Goal: Task Accomplishment & Management: Use online tool/utility

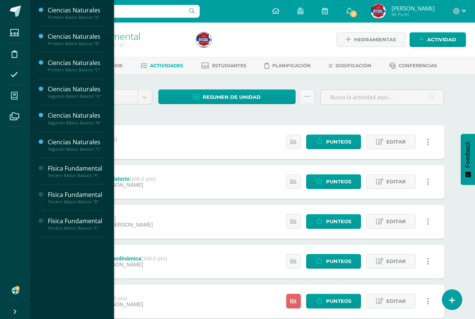
click at [7, 97] on span at bounding box center [14, 95] width 17 height 17
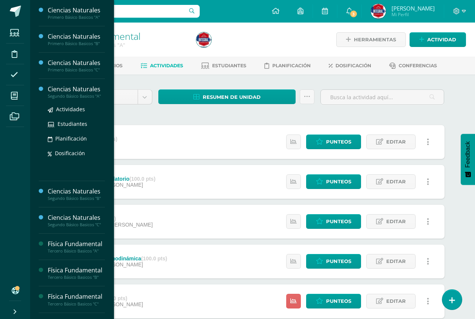
click at [89, 92] on div "Ciencias Naturales" at bounding box center [76, 89] width 57 height 9
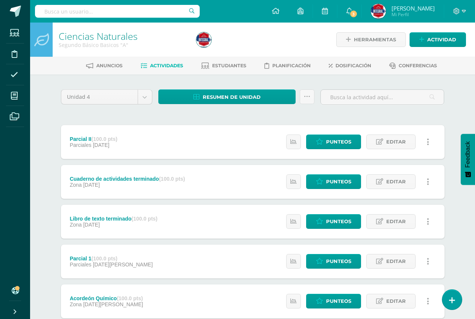
drag, startPoint x: 450, startPoint y: 294, endPoint x: 451, endPoint y: 280, distance: 14.0
click at [450, 293] on link at bounding box center [452, 300] width 20 height 20
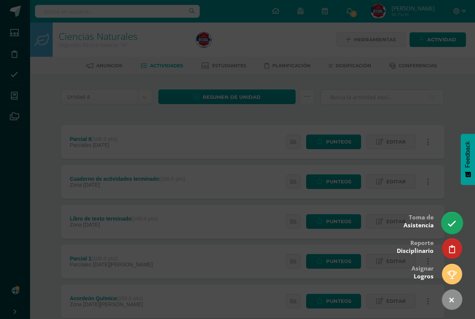
click at [451, 225] on icon at bounding box center [451, 224] width 9 height 9
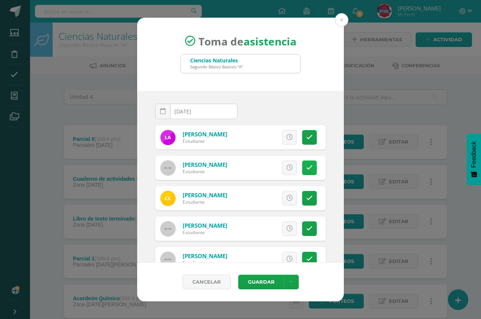
click at [302, 173] on link at bounding box center [309, 168] width 15 height 15
click at [302, 197] on link at bounding box center [309, 198] width 15 height 15
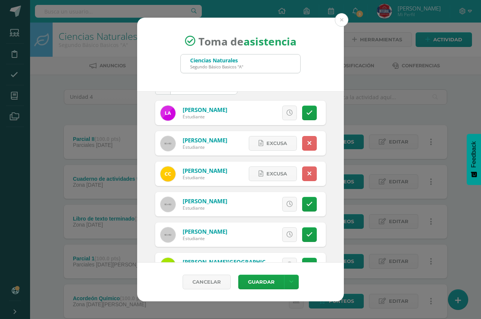
scroll to position [38, 0]
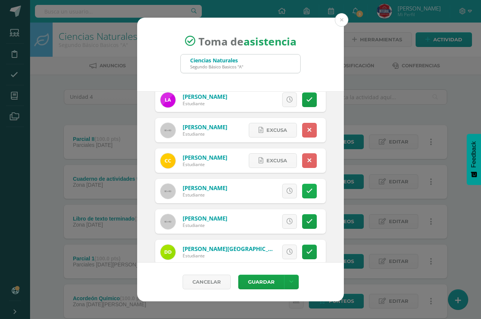
click at [302, 189] on link at bounding box center [309, 191] width 15 height 15
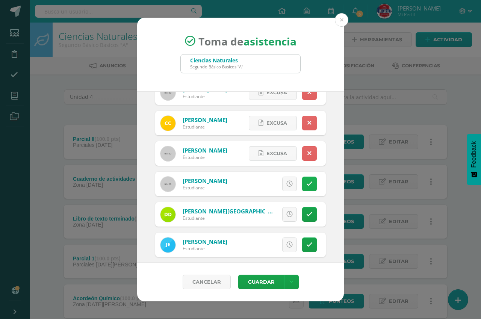
click at [306, 181] on icon at bounding box center [309, 184] width 6 height 6
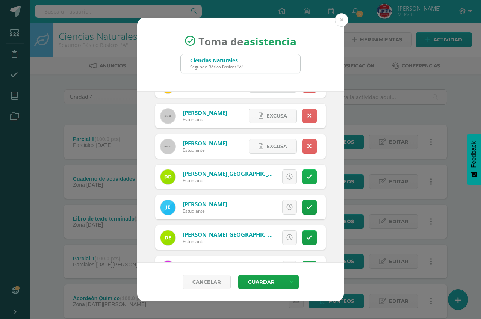
click at [306, 179] on icon at bounding box center [309, 177] width 6 height 6
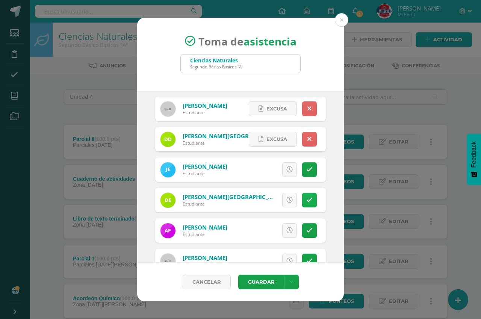
click at [302, 194] on link at bounding box center [309, 200] width 15 height 15
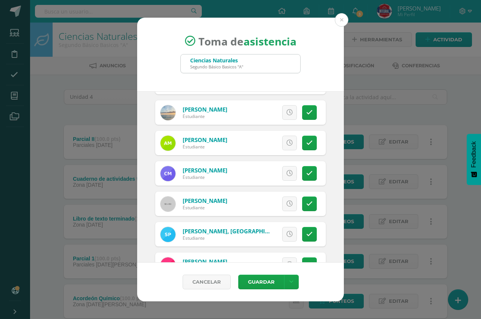
scroll to position [489, 0]
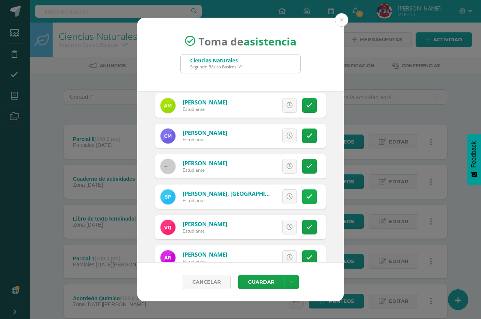
click at [302, 198] on link at bounding box center [309, 196] width 15 height 15
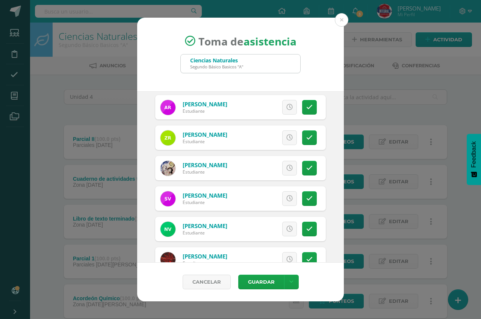
scroll to position [660, 0]
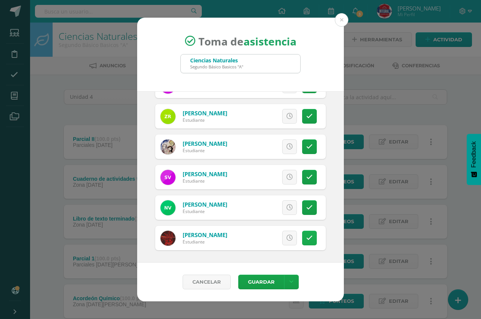
click at [306, 235] on icon at bounding box center [309, 238] width 6 height 6
click at [257, 282] on button "Guardar" at bounding box center [261, 282] width 46 height 15
